Goal: Transaction & Acquisition: Download file/media

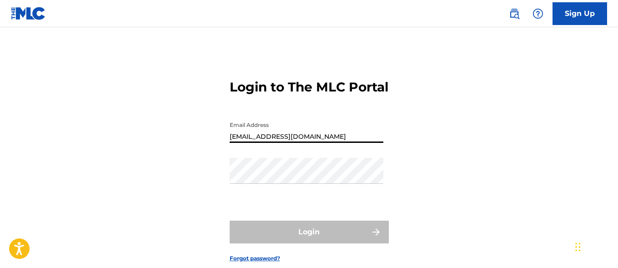
type input "ashish.singh@bmg.com"
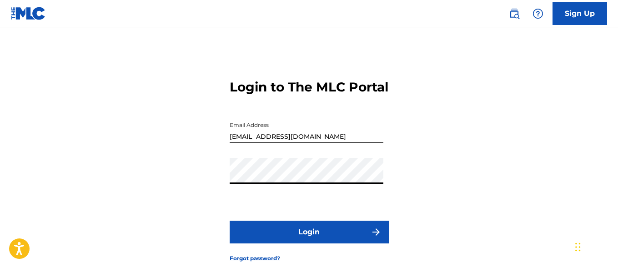
click at [309, 243] on button "Login" at bounding box center [309, 232] width 159 height 23
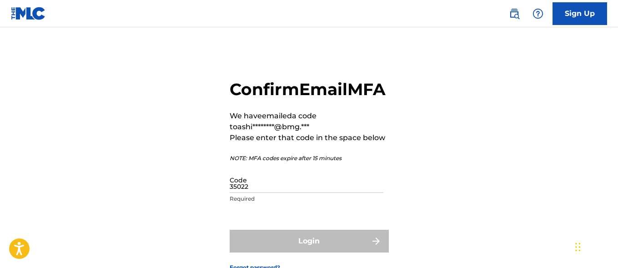
type input "350227"
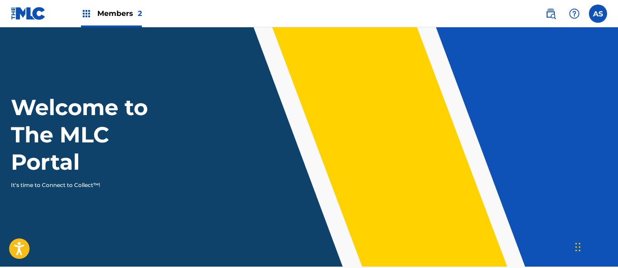
click at [86, 14] on img at bounding box center [86, 13] width 11 height 11
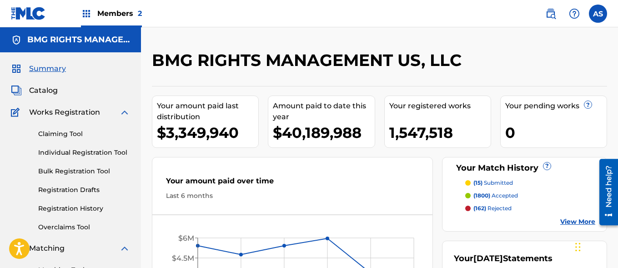
scroll to position [197, 0]
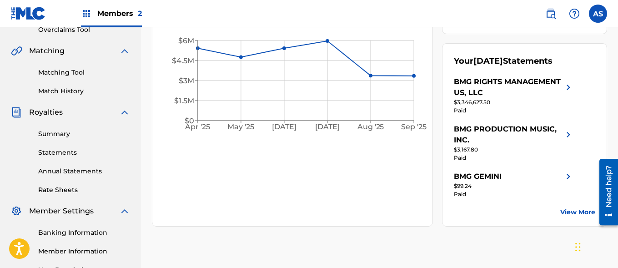
click at [84, 134] on link "Summary" at bounding box center [84, 134] width 92 height 10
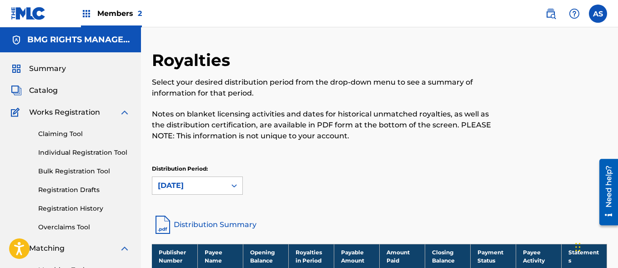
click at [86, 14] on img at bounding box center [86, 13] width 11 height 11
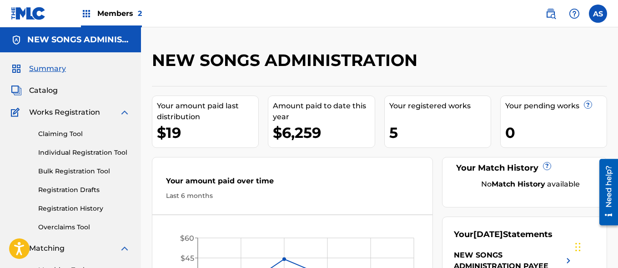
scroll to position [197, 0]
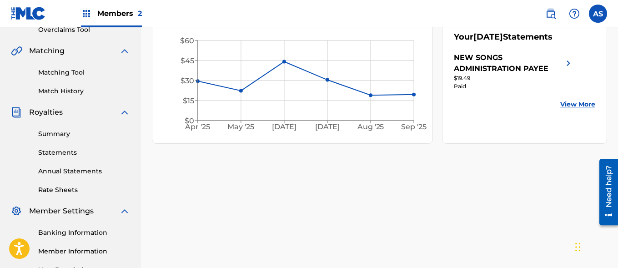
click at [84, 134] on link "Summary" at bounding box center [84, 134] width 92 height 10
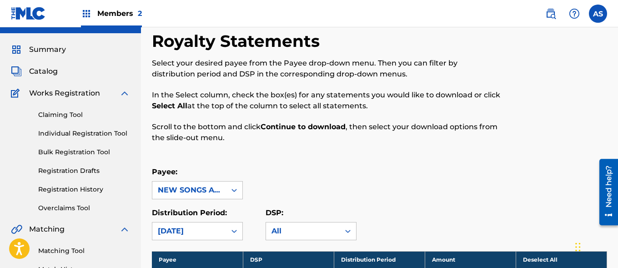
scroll to position [707, 0]
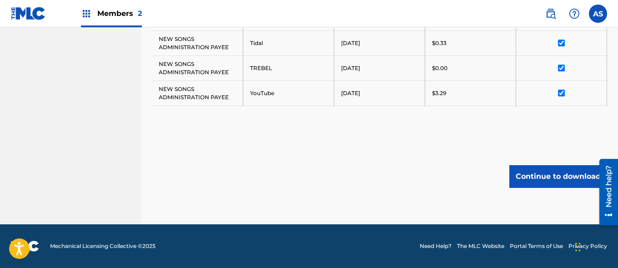
click at [558, 176] on button "Continue to download" at bounding box center [559, 176] width 98 height 23
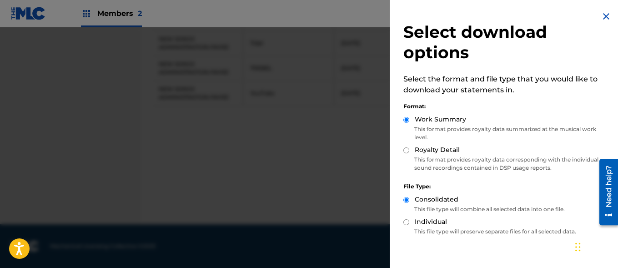
click at [437, 150] on label "Royalty Detail" at bounding box center [437, 150] width 45 height 10
click at [410, 150] on input "Royalty Detail" at bounding box center [407, 150] width 6 height 6
radio input "true"
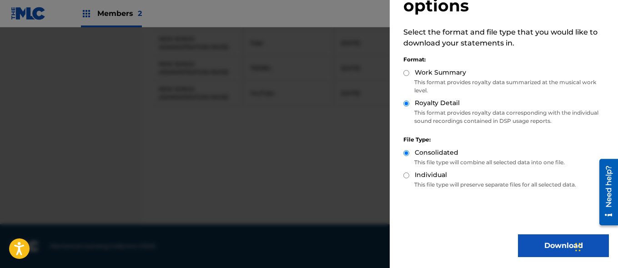
click at [561, 246] on button "Download" at bounding box center [563, 245] width 91 height 23
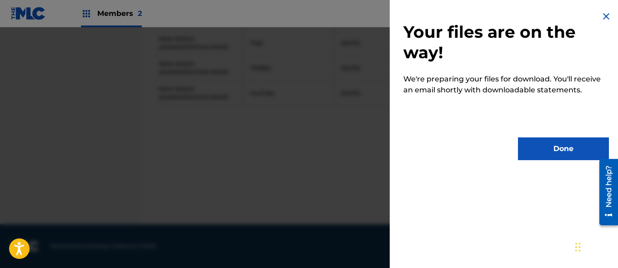
click at [561, 149] on button "Done" at bounding box center [563, 148] width 91 height 23
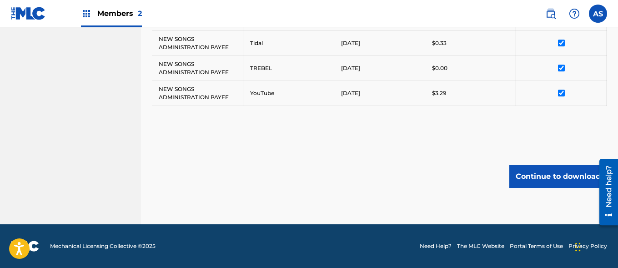
click at [598, 14] on input "AS Ashish Singh ashish.singh@bmg.com Notification Preferences Profile Log out" at bounding box center [598, 14] width 0 height 0
